Goal: Task Accomplishment & Management: Manage account settings

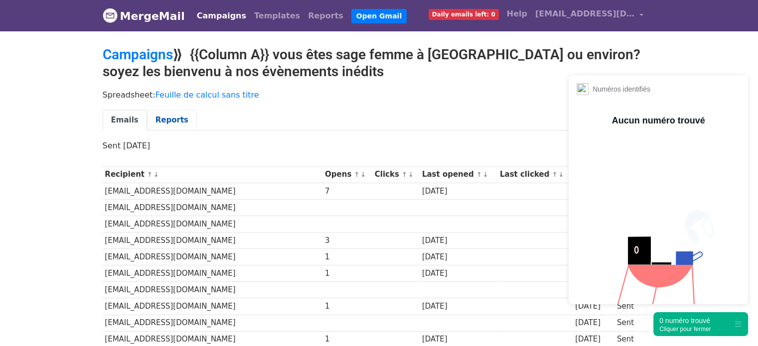
click at [164, 118] on link "Reports" at bounding box center [172, 120] width 50 height 20
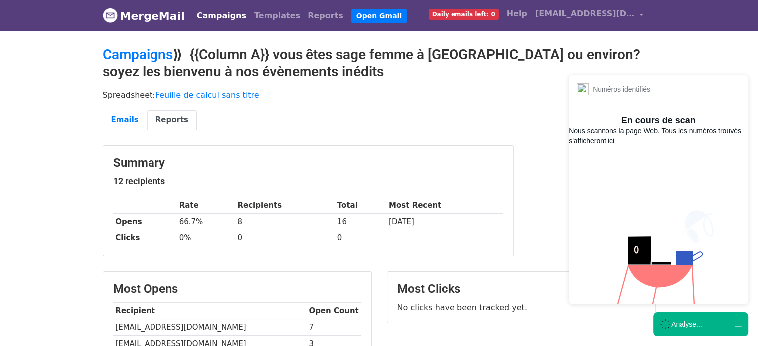
click at [696, 319] on div "Analyse..." at bounding box center [686, 324] width 30 height 10
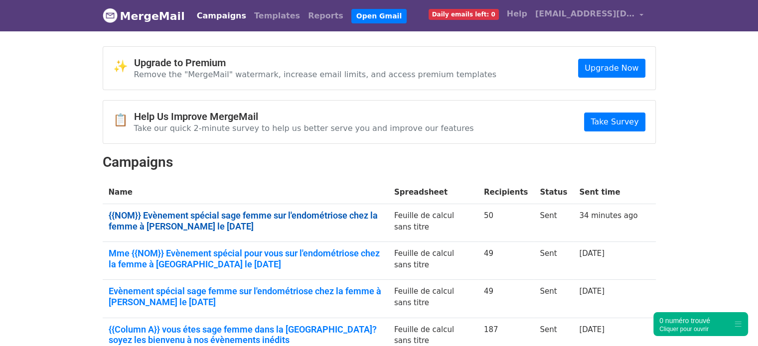
click at [213, 221] on link "{{NOM}} Evènement spécial sage femme sur l'endométriose chez la femme à Merigna…" at bounding box center [245, 220] width 273 height 21
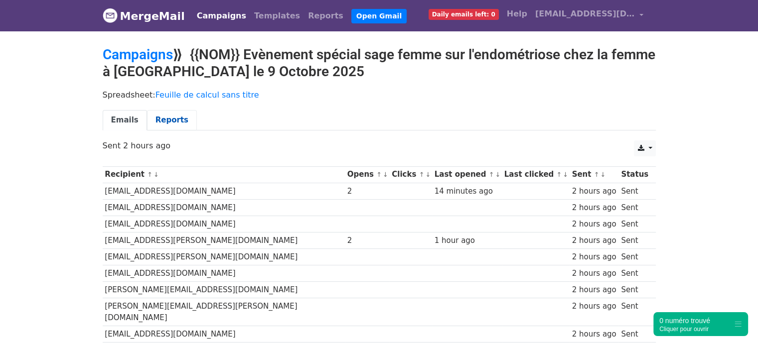
click at [149, 115] on link "Reports" at bounding box center [172, 120] width 50 height 20
